Goal: Browse casually

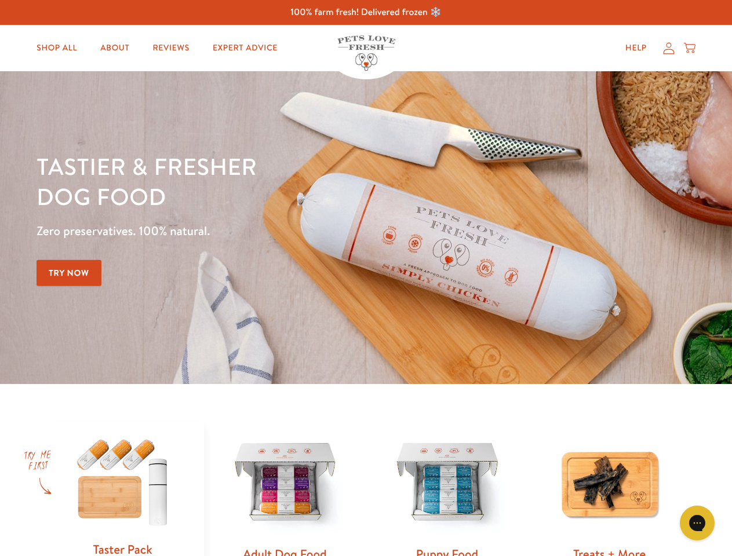
click at [366, 278] on div "Tastier & fresher dog food Zero preservatives. 100% natural. Try Now" at bounding box center [256, 227] width 439 height 153
click at [697, 523] on icon "Gorgias live chat" at bounding box center [696, 523] width 11 height 11
